Goal: Task Accomplishment & Management: Manage account settings

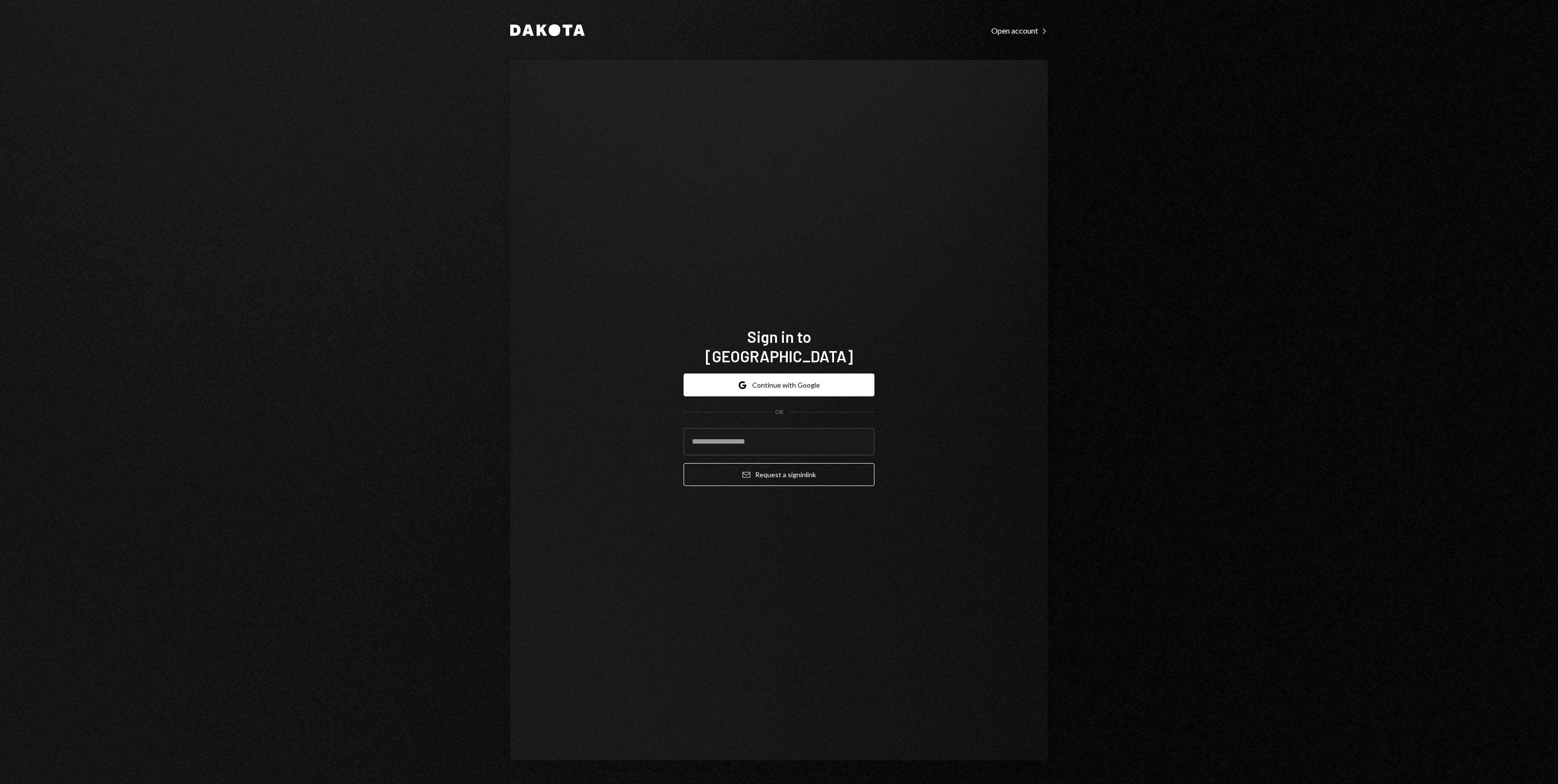
click at [918, 447] on div "Sign in to Dakota Google Continue with Google OR Email Request a sign in link" at bounding box center [779, 410] width 538 height 700
click at [846, 436] on input "email" at bounding box center [779, 441] width 191 height 27
click at [0, 783] on com-1password-button at bounding box center [0, 784] width 0 height 0
type input "**********"
click at [815, 473] on button "Email Request a sign in link" at bounding box center [779, 474] width 191 height 23
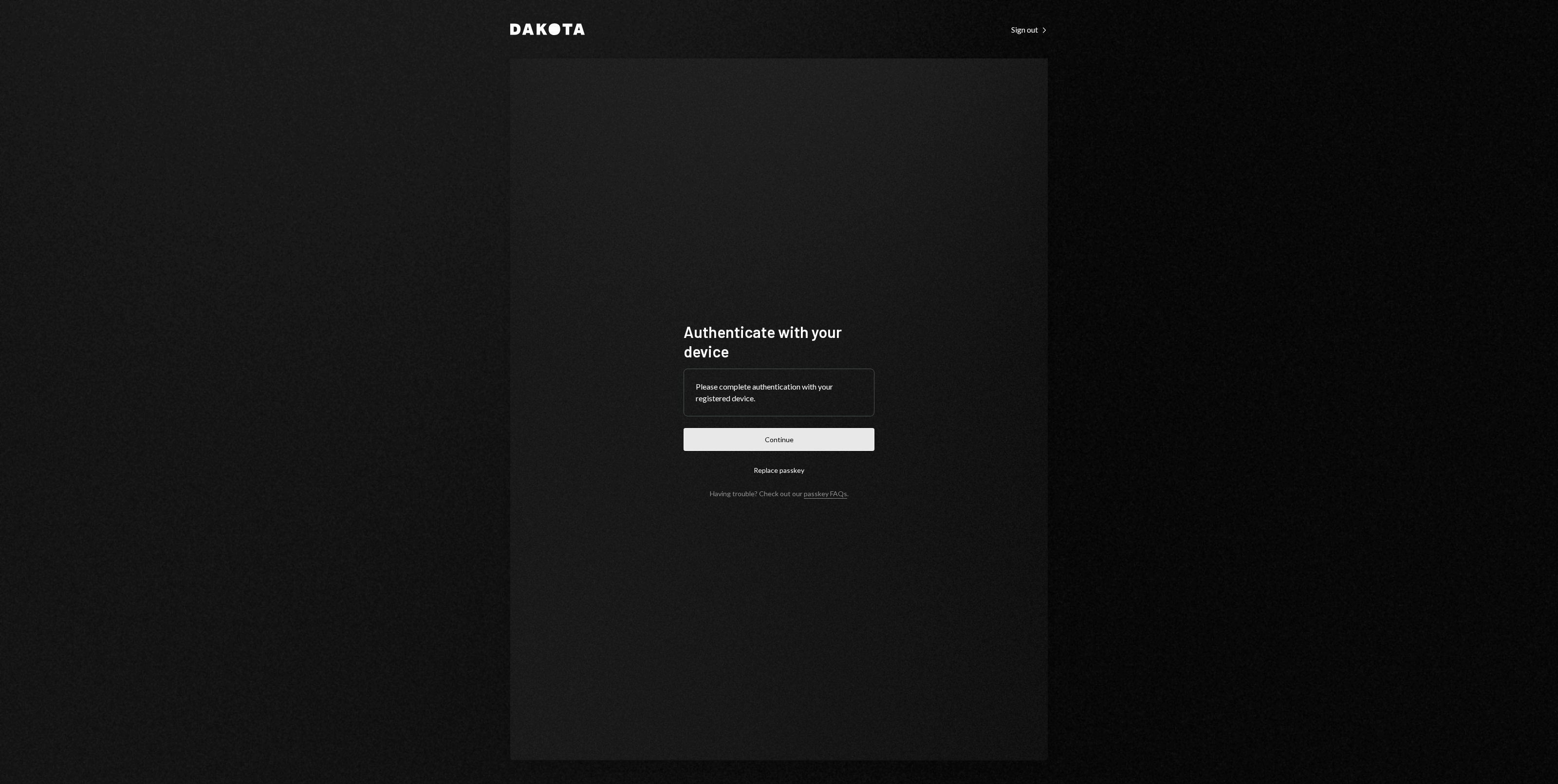
click at [797, 443] on button "Continue" at bounding box center [779, 439] width 191 height 23
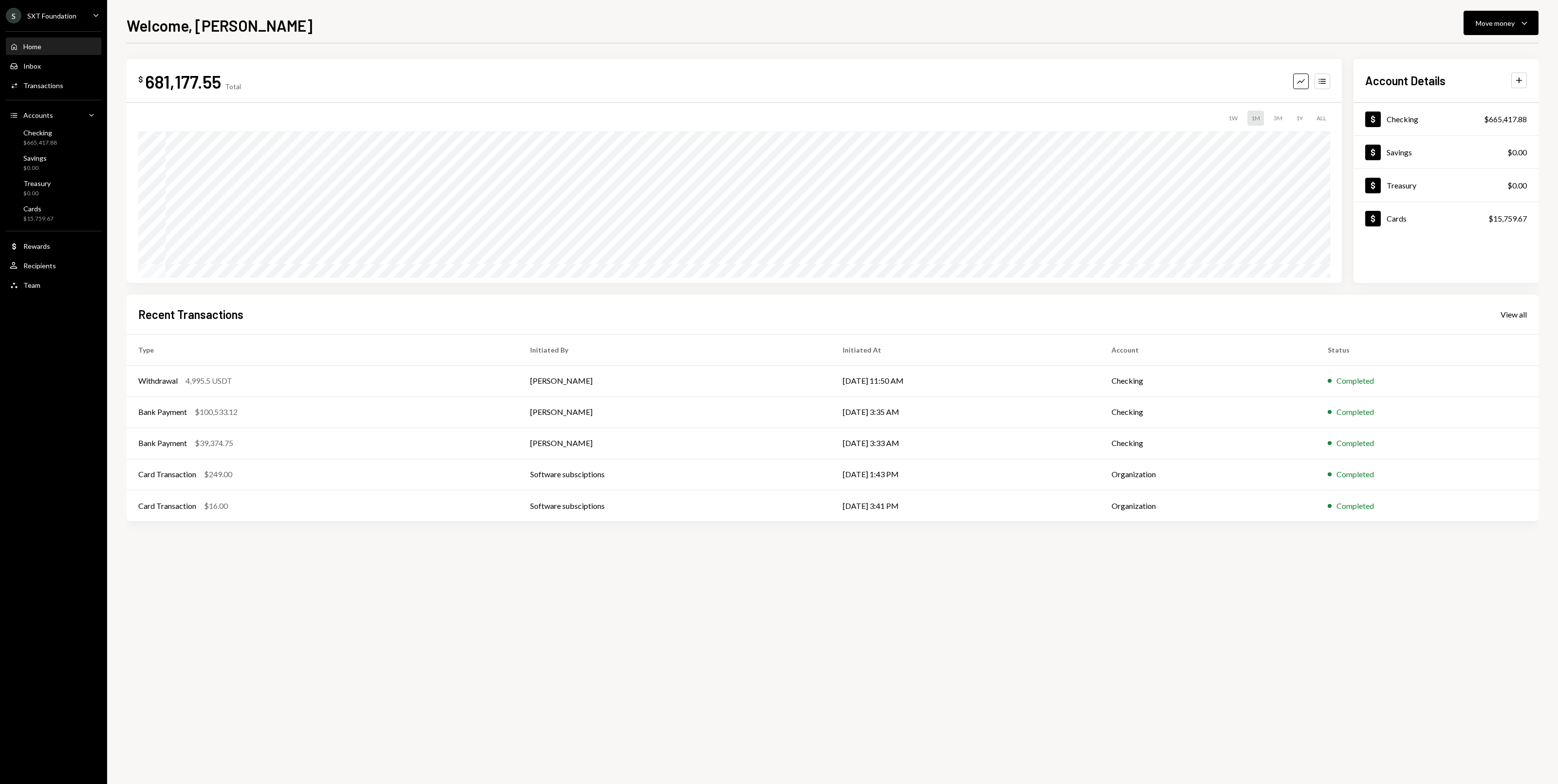
click at [158, 350] on div "$ 681,177.55 Total Graph Accounts 1W 1M 3M 1Y ALL $115,055.14 Aug 29, 2025 Acco…" at bounding box center [832, 300] width 1412 height 482
click at [81, 212] on div "Cards $15,759.67" at bounding box center [53, 213] width 87 height 18
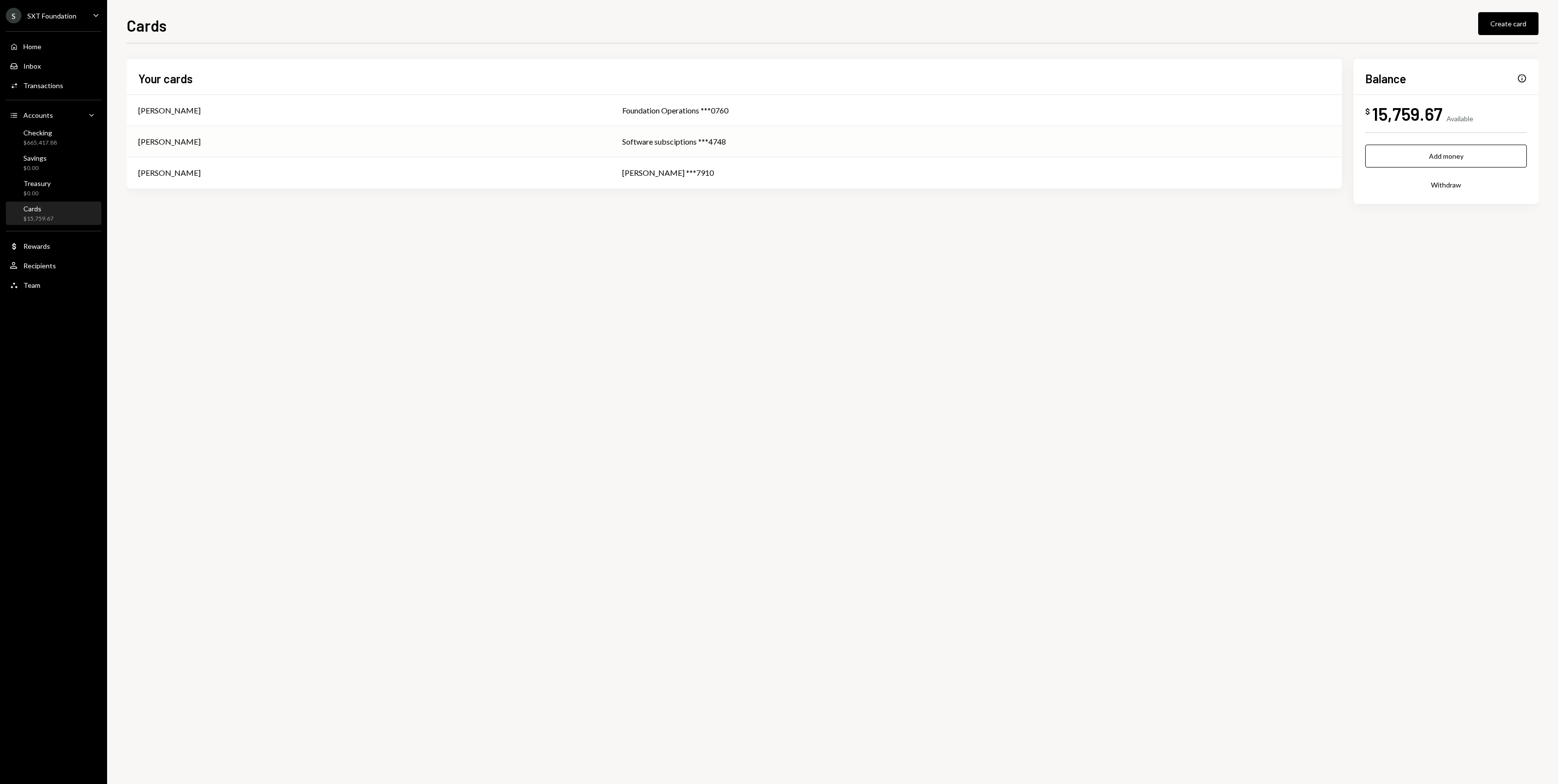
click at [707, 143] on div "Software subsciptions ***4748" at bounding box center [976, 141] width 708 height 12
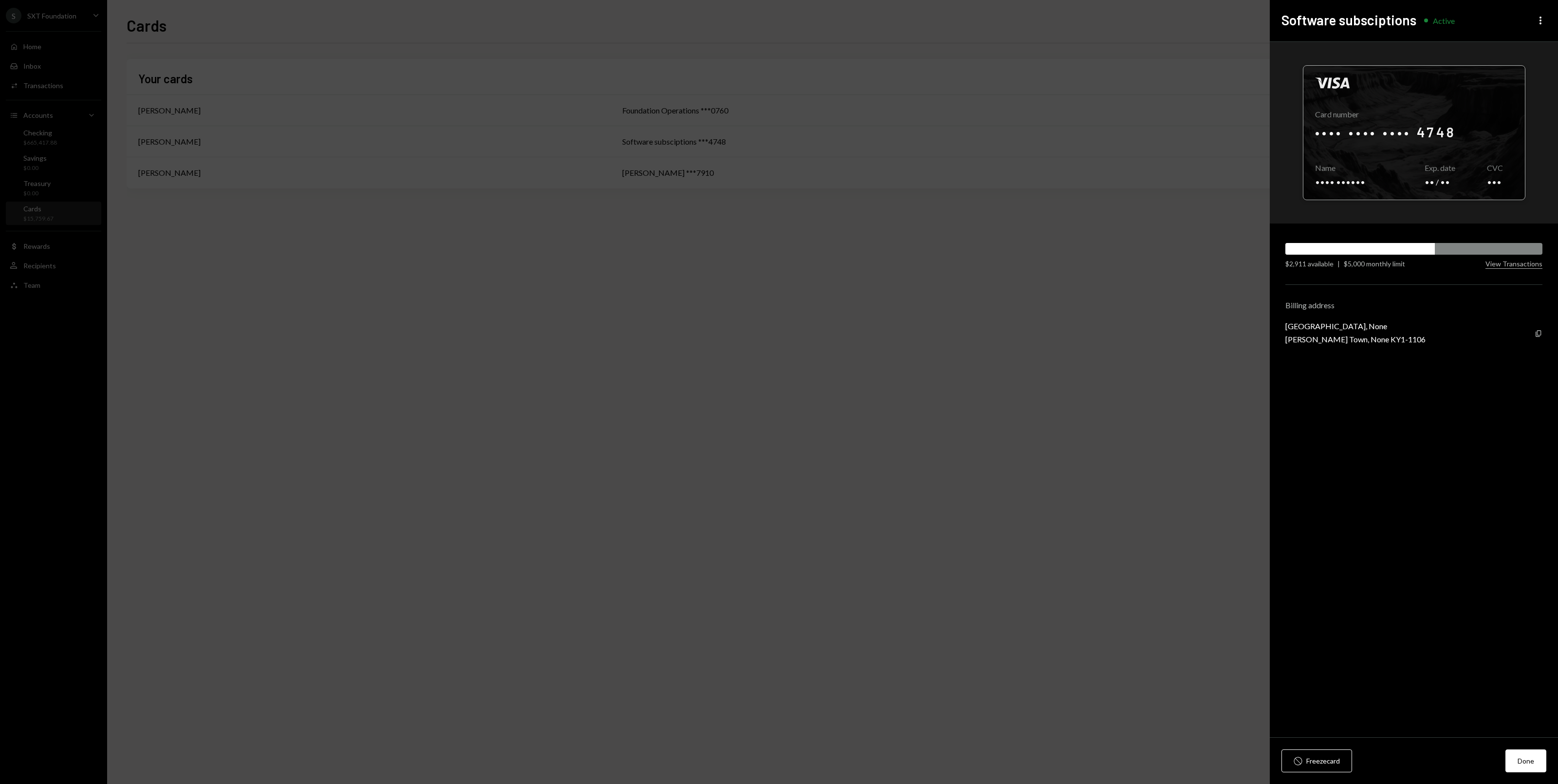
click at [1386, 135] on div at bounding box center [1414, 133] width 222 height 134
click at [1506, 133] on div at bounding box center [1414, 133] width 222 height 134
click at [1473, 133] on div at bounding box center [1414, 133] width 222 height 134
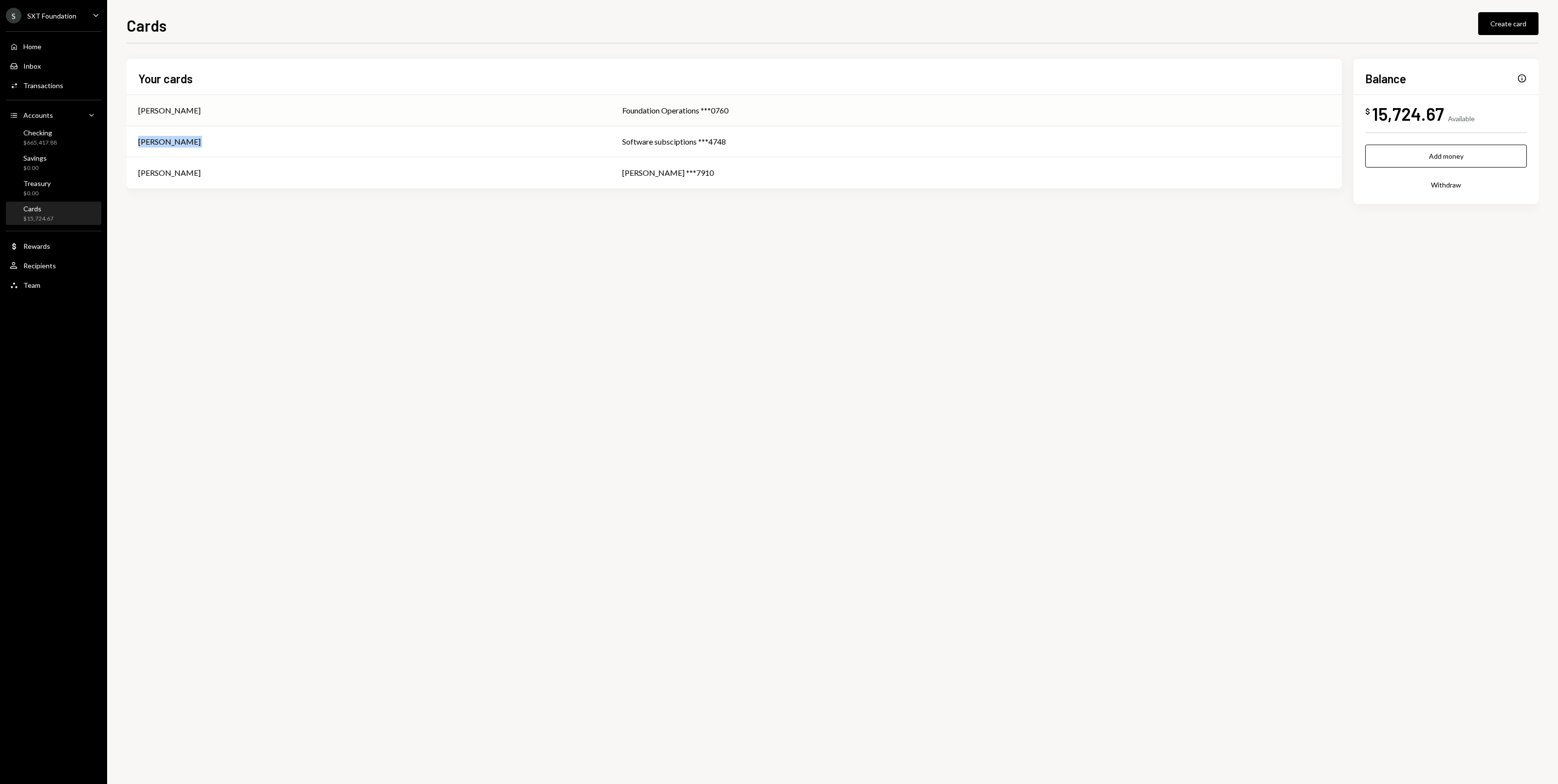
drag, startPoint x: 661, startPoint y: 137, endPoint x: 1094, endPoint y: 124, distance: 433.2
click at [974, 116] on tbody "Andres Avalle Embree Foundation Operations ***0760 Christine Coffey Software su…" at bounding box center [734, 141] width 1215 height 94
click at [471, 109] on div "[PERSON_NAME]" at bounding box center [368, 111] width 460 height 12
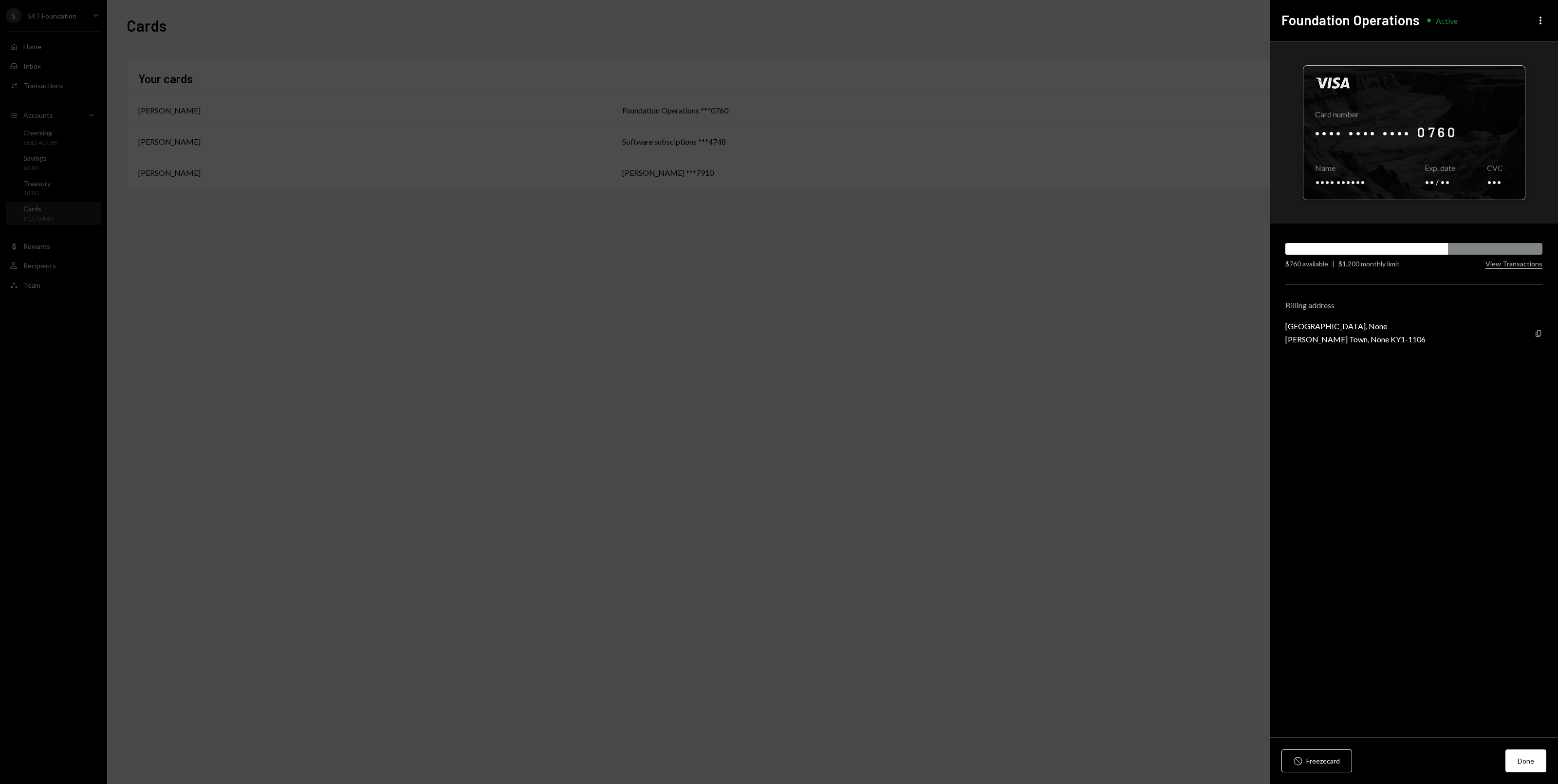
click at [1370, 147] on div at bounding box center [1414, 133] width 222 height 134
drag, startPoint x: 1287, startPoint y: 329, endPoint x: 1398, endPoint y: 347, distance: 112.4
click at [1398, 347] on div "Visa Card number Name Andres Avalle Embree Copy Exp. date CVC $760 available | …" at bounding box center [1414, 389] width 288 height 695
copy div "Elgin Avenue, None George Town, None KY1-1106"
click at [1389, 343] on div "George Town, None KY1-1106" at bounding box center [1355, 339] width 140 height 9
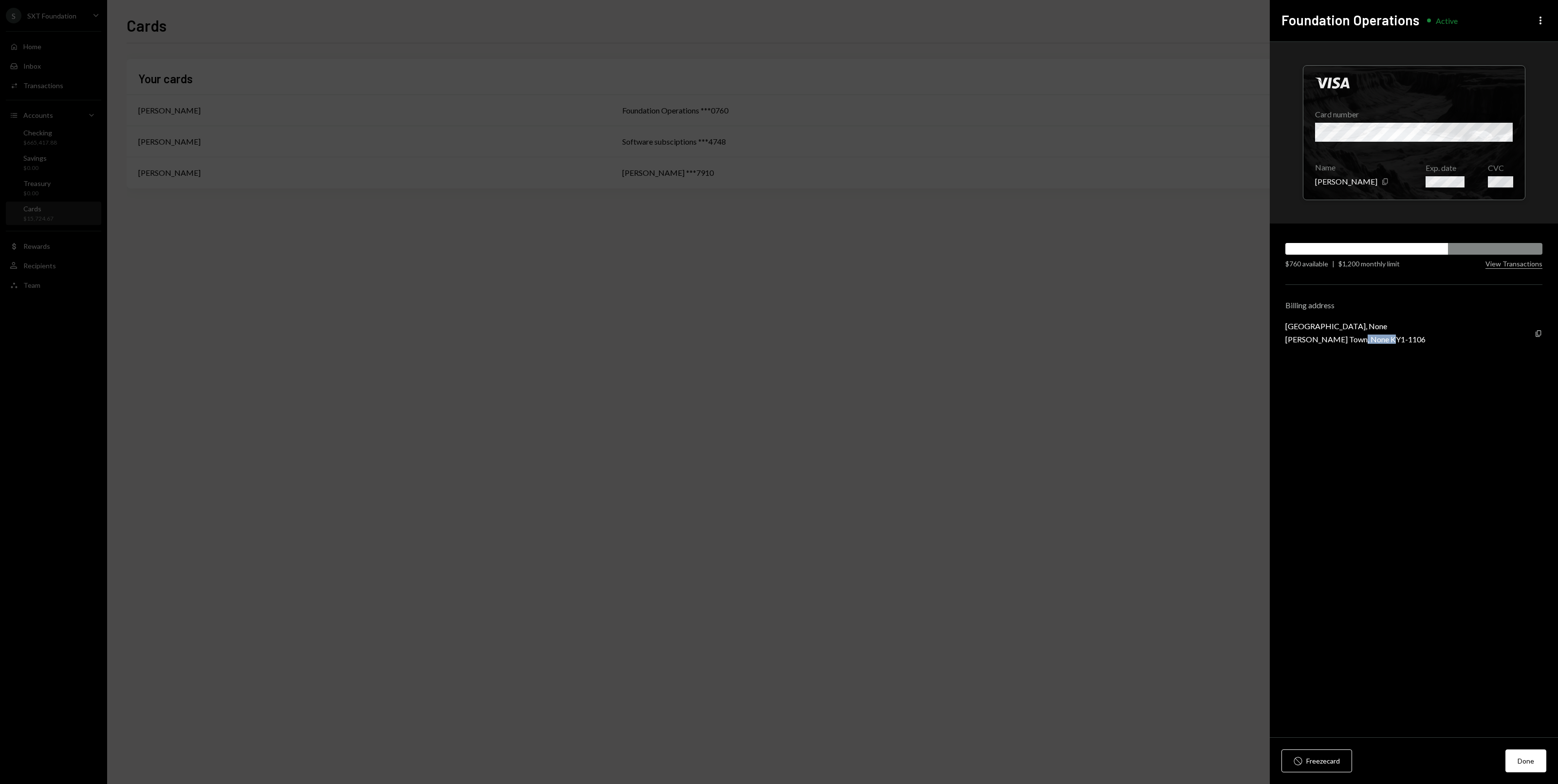
drag, startPoint x: 1383, startPoint y: 343, endPoint x: 1355, endPoint y: 341, distance: 28.1
click at [1355, 341] on div "Elgin Avenue, None George Town, None KY1-1106 Copy" at bounding box center [1414, 332] width 257 height 23
copy div "KY1-1106"
click at [1389, 183] on icon "Copy" at bounding box center [1385, 182] width 8 height 8
drag, startPoint x: 1287, startPoint y: 330, endPoint x: 1331, endPoint y: 330, distance: 44.0
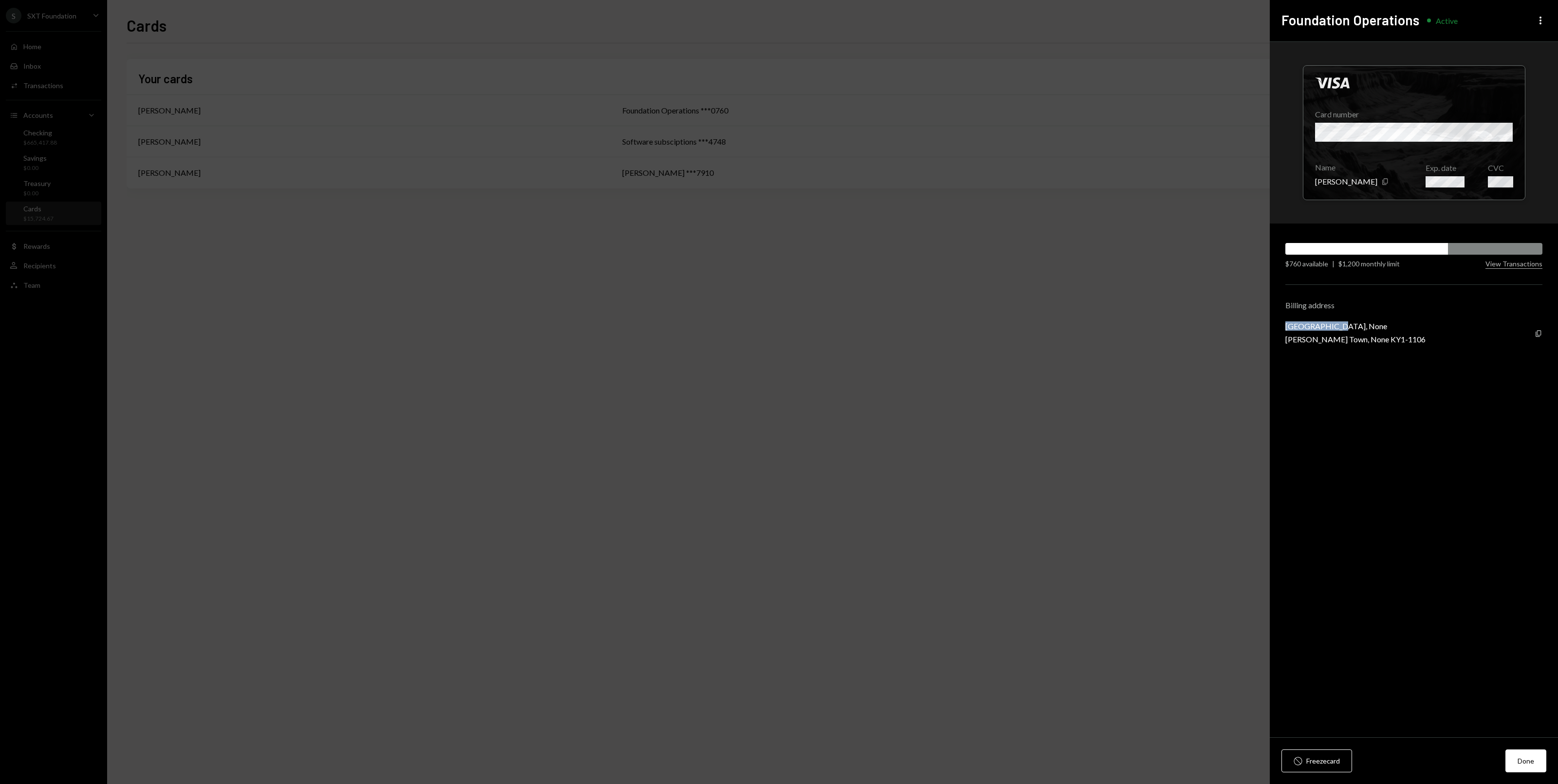
click at [1331, 330] on div "Elgin Avenue, None" at bounding box center [1355, 325] width 140 height 9
copy div "Elgin Avenue,"
drag, startPoint x: 1366, startPoint y: 342, endPoint x: 1401, endPoint y: 341, distance: 35.0
click at [1401, 341] on div "Elgin Avenue, None George Town, None KY1-1106 Copy" at bounding box center [1414, 332] width 257 height 23
drag, startPoint x: 1393, startPoint y: 343, endPoint x: 1354, endPoint y: 342, distance: 39.0
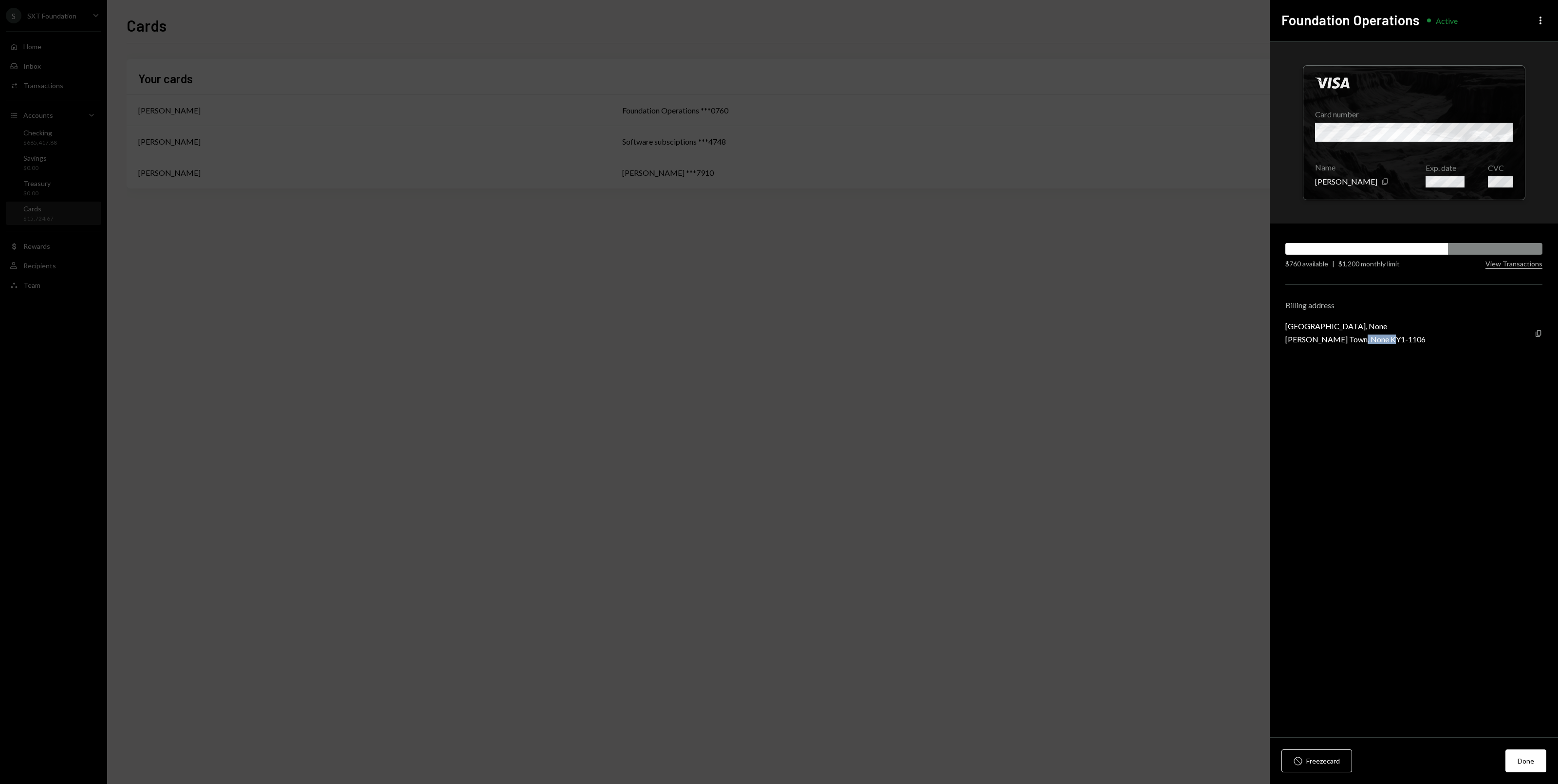
click at [1354, 342] on div "Elgin Avenue, None George Town, None KY1-1106 Copy" at bounding box center [1414, 332] width 257 height 23
copy div "KY1-1106"
drag, startPoint x: 1331, startPoint y: 342, endPoint x: 1285, endPoint y: 335, distance: 46.5
click at [1285, 335] on div "George Town, None KY1-1106" at bounding box center [1355, 339] width 140 height 9
copy div "George Town"
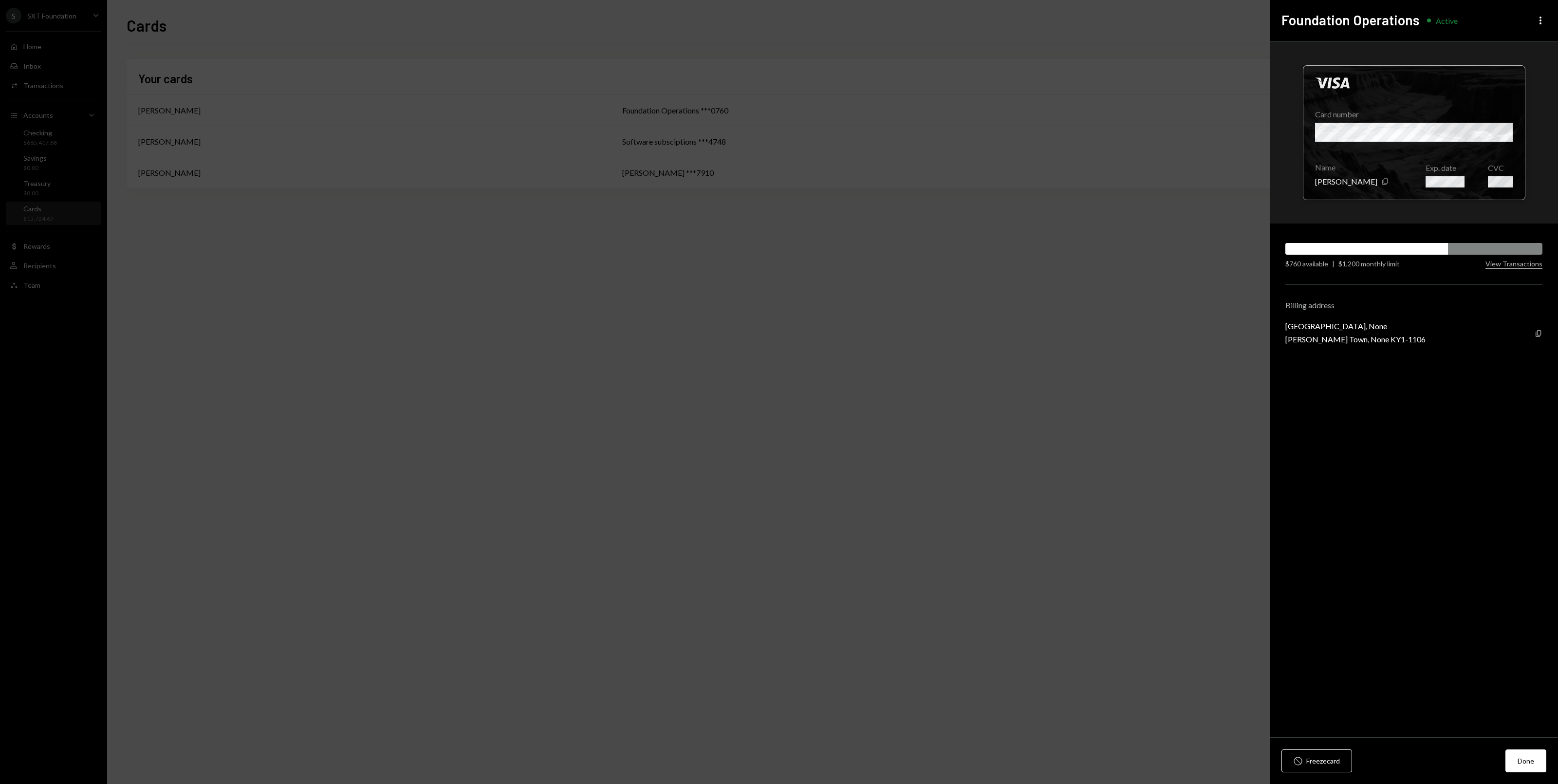
click at [1457, 180] on div at bounding box center [1414, 133] width 222 height 134
click at [1447, 183] on div at bounding box center [1414, 133] width 222 height 134
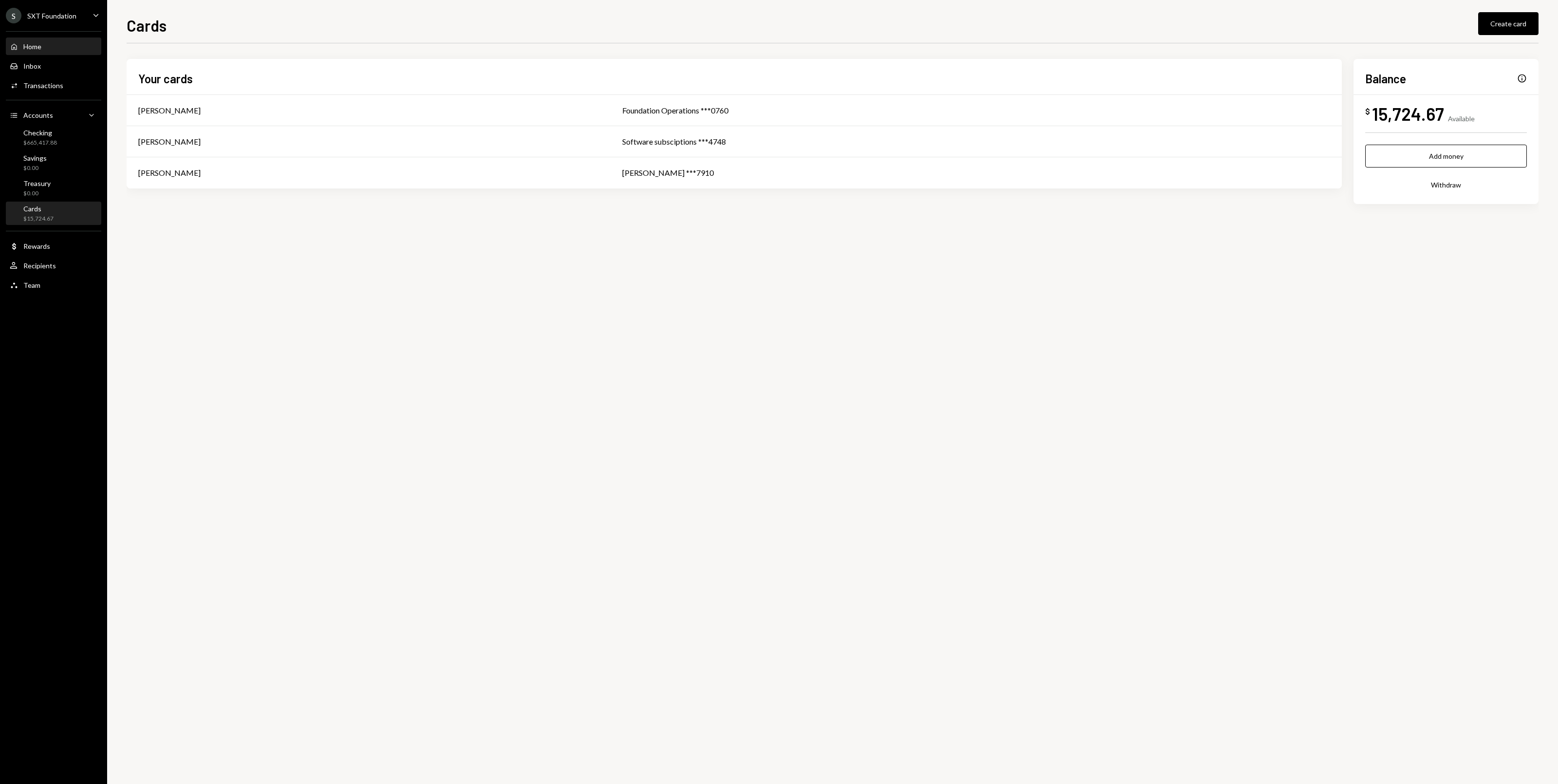
click at [50, 53] on div "Home Home" at bounding box center [53, 46] width 87 height 16
